Goal: Register for event/course

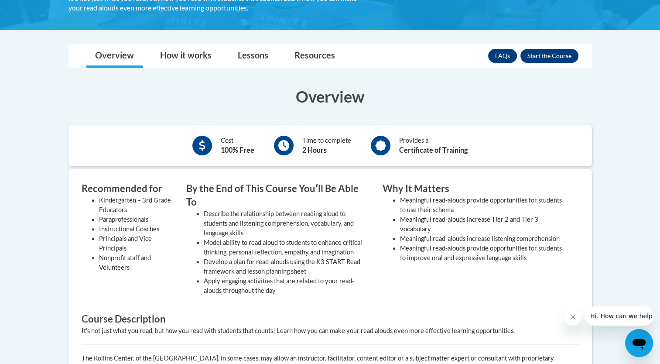
scroll to position [235, 0]
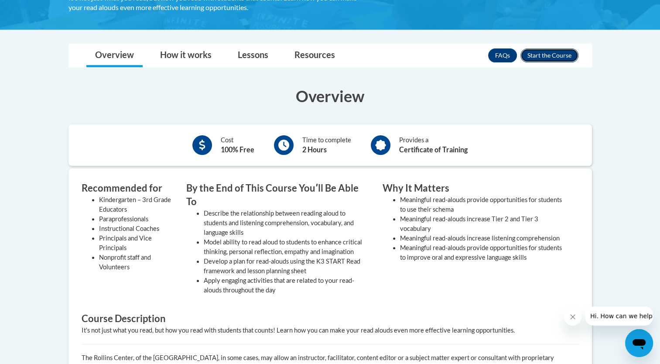
click at [539, 54] on button "Enroll" at bounding box center [549, 55] width 58 height 14
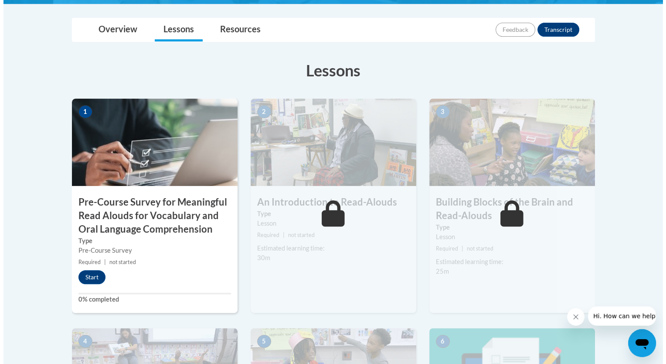
scroll to position [216, 0]
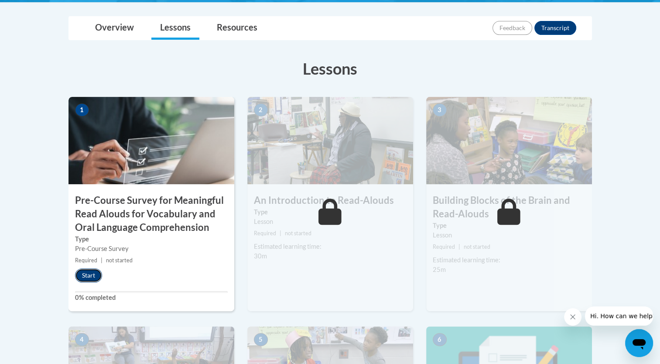
click at [88, 276] on button "Start" at bounding box center [88, 275] width 27 height 14
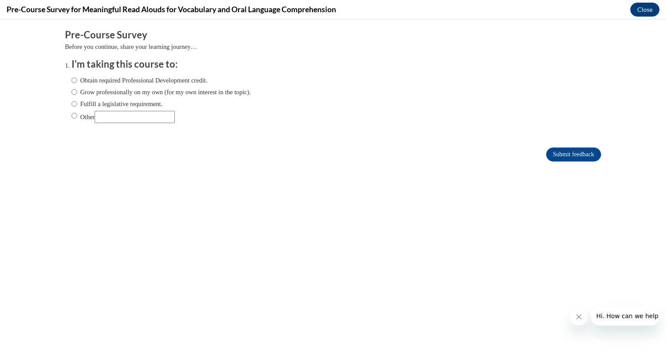
scroll to position [0, 0]
click at [91, 83] on label "Obtain required Professional Development credit." at bounding box center [139, 80] width 136 height 10
click at [77, 83] on input "Obtain required Professional Development credit." at bounding box center [74, 80] width 6 height 10
radio input "true"
click at [561, 154] on input "Submit feedback" at bounding box center [573, 154] width 55 height 14
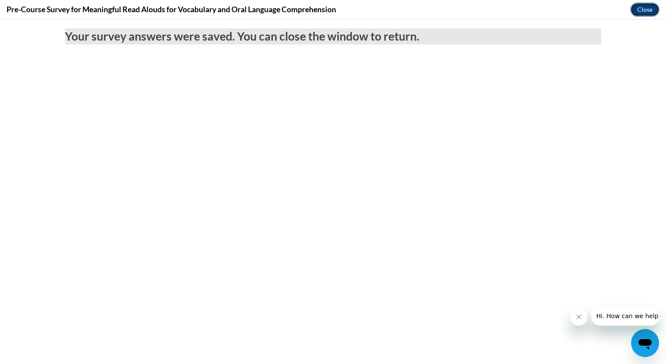
click at [647, 8] on button "Close" at bounding box center [644, 10] width 29 height 14
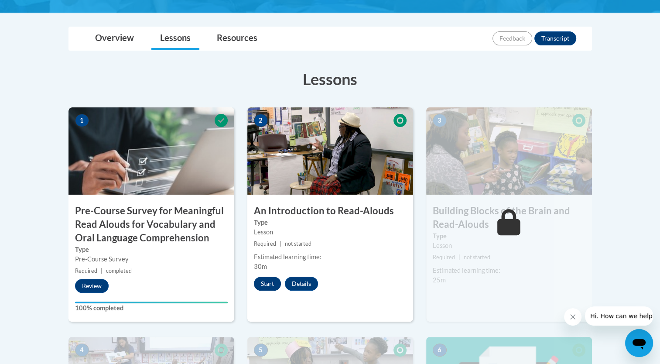
scroll to position [205, 0]
